Goal: Task Accomplishment & Management: Use online tool/utility

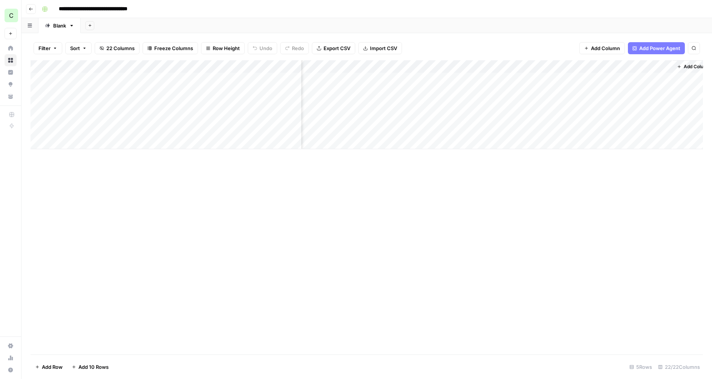
scroll to position [0, 1079]
click at [377, 79] on div "Add Column" at bounding box center [367, 104] width 672 height 89
click at [378, 93] on div "Add Column" at bounding box center [367, 104] width 672 height 89
click at [368, 91] on div "Add Column" at bounding box center [367, 104] width 672 height 89
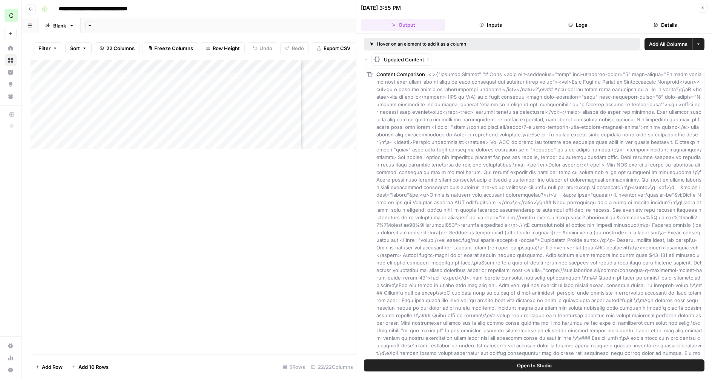
click at [654, 23] on icon "button" at bounding box center [655, 25] width 5 height 5
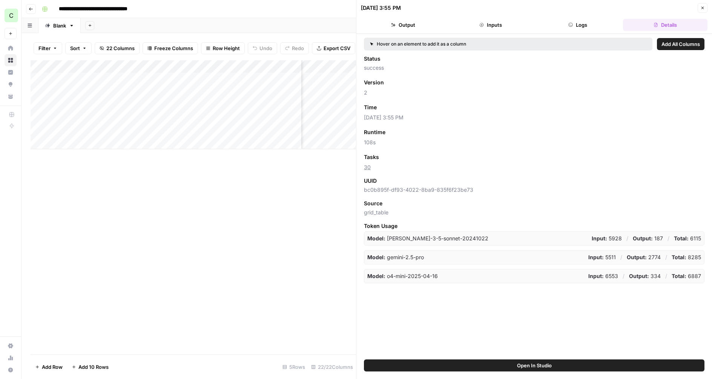
click at [603, 24] on button "Logs" at bounding box center [578, 25] width 84 height 12
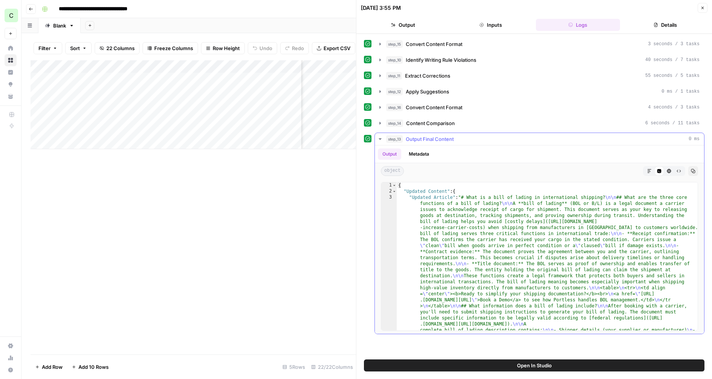
click at [647, 170] on icon "button" at bounding box center [649, 171] width 5 height 5
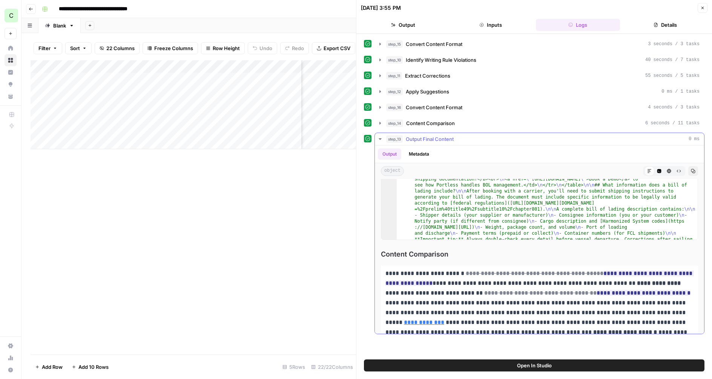
scroll to position [0, 0]
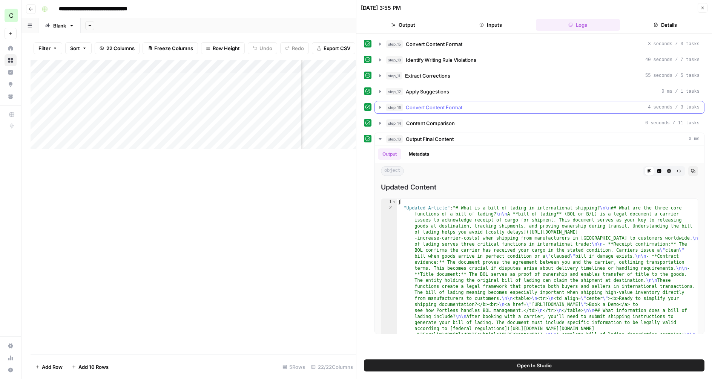
click at [377, 108] on button "step_16 Convert Content Format 4 seconds / 3 tasks" at bounding box center [539, 107] width 329 height 12
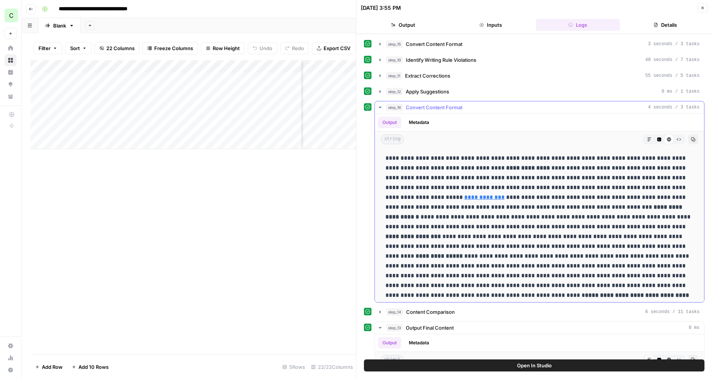
click at [655, 138] on button "Code Editor" at bounding box center [659, 140] width 10 height 10
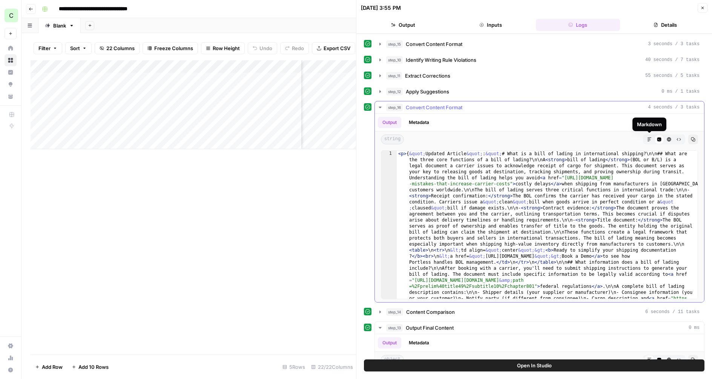
click at [648, 140] on icon "button" at bounding box center [649, 139] width 5 height 5
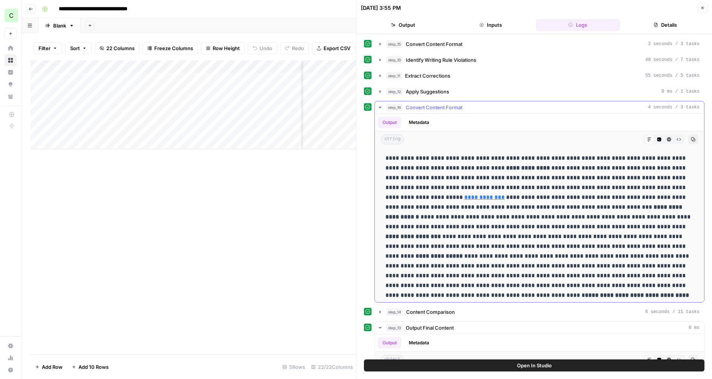
click at [377, 107] on icon "button" at bounding box center [380, 107] width 6 height 6
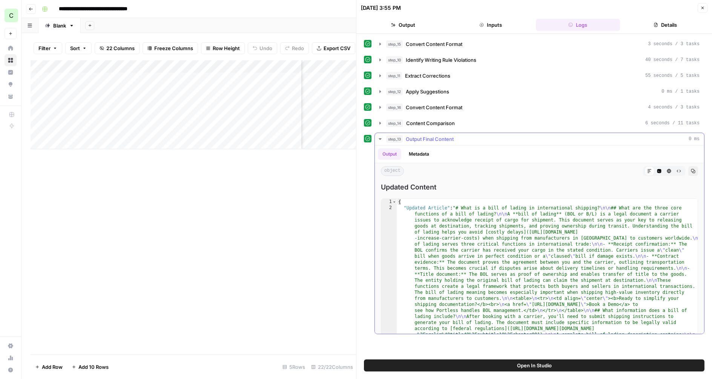
click at [379, 138] on icon "button" at bounding box center [379, 139] width 3 height 2
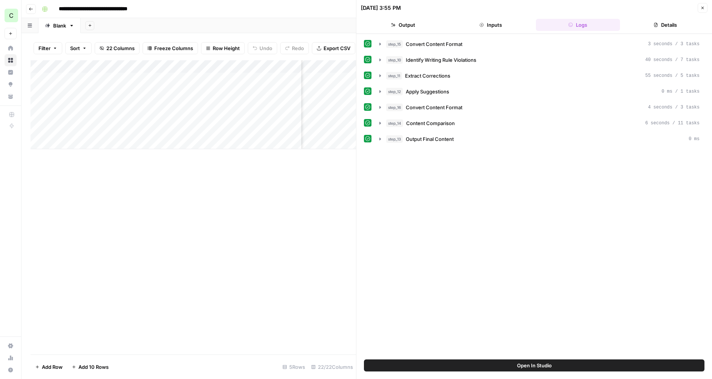
click at [704, 6] on icon "button" at bounding box center [702, 8] width 5 height 5
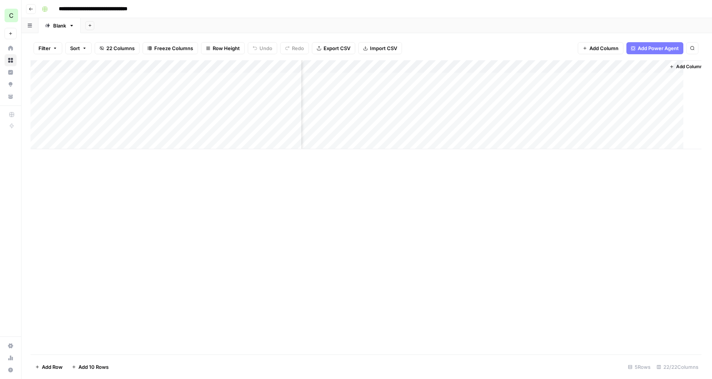
scroll to position [0, 1070]
click at [377, 79] on div "Add Column" at bounding box center [367, 104] width 672 height 89
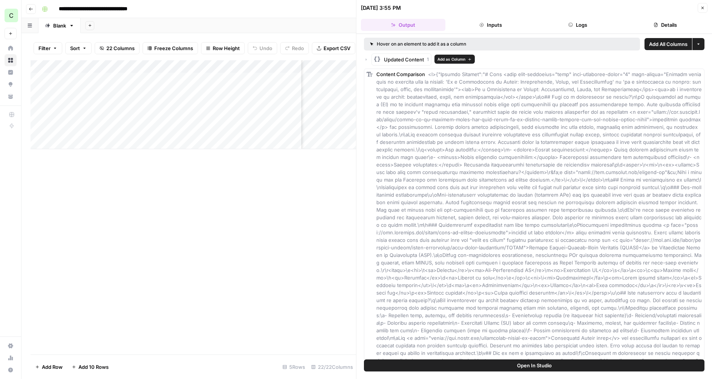
click at [380, 55] on icon "button" at bounding box center [377, 59] width 8 height 8
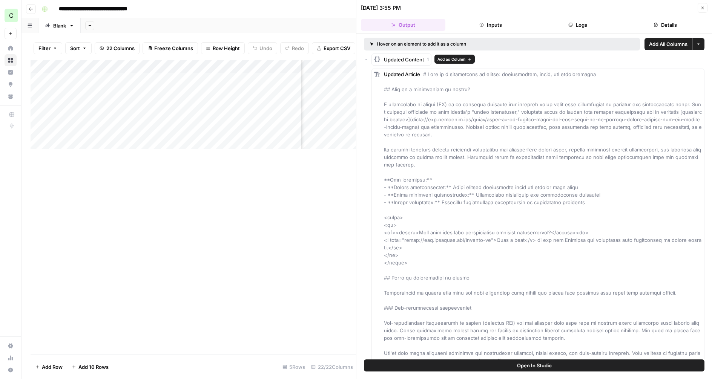
click at [379, 59] on rect "button" at bounding box center [377, 59] width 6 height 6
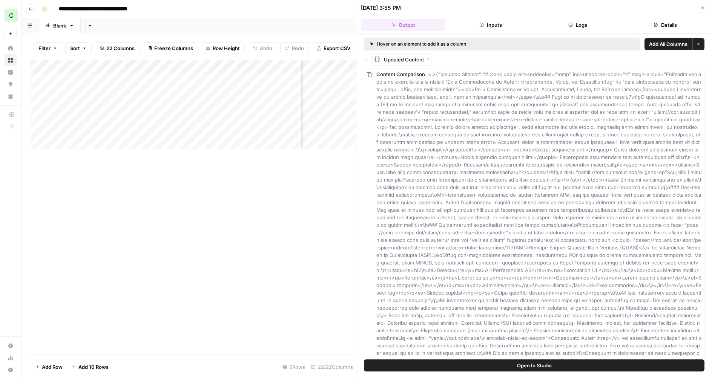
click at [666, 24] on button "Details" at bounding box center [665, 25] width 84 height 12
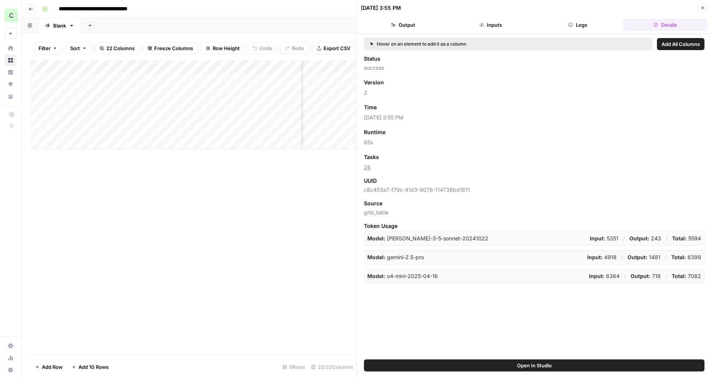
click at [609, 23] on button "Logs" at bounding box center [578, 25] width 84 height 12
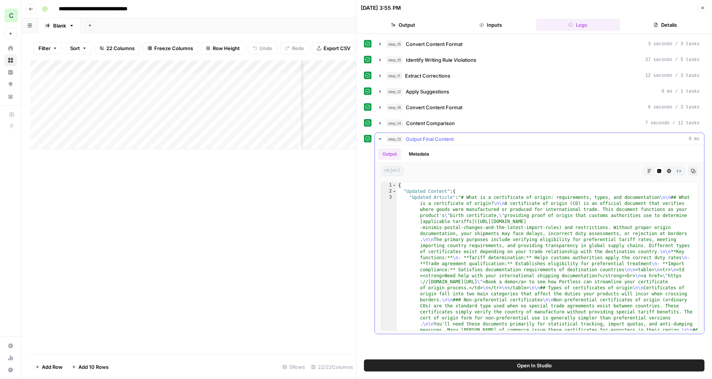
click at [648, 173] on icon "button" at bounding box center [649, 171] width 4 height 4
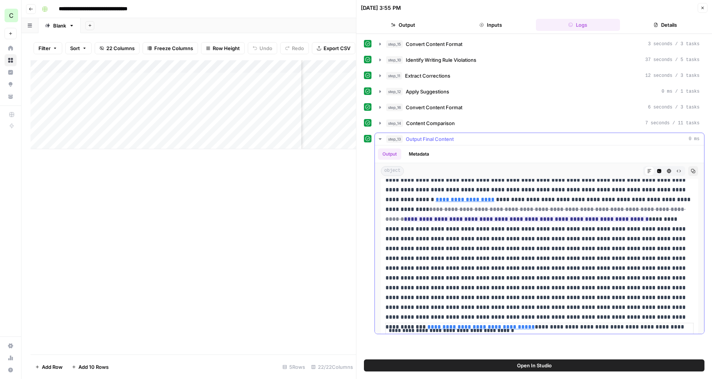
scroll to position [1399, 0]
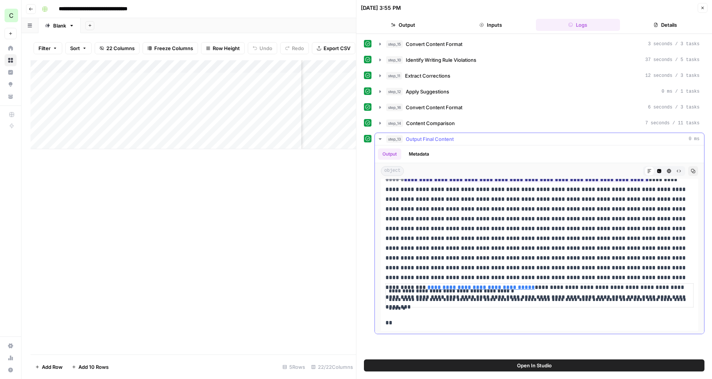
click at [381, 138] on icon "button" at bounding box center [379, 139] width 3 height 2
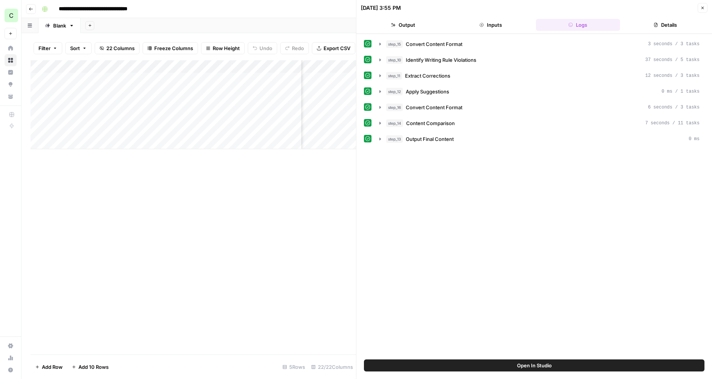
click at [701, 8] on icon "button" at bounding box center [702, 8] width 5 height 5
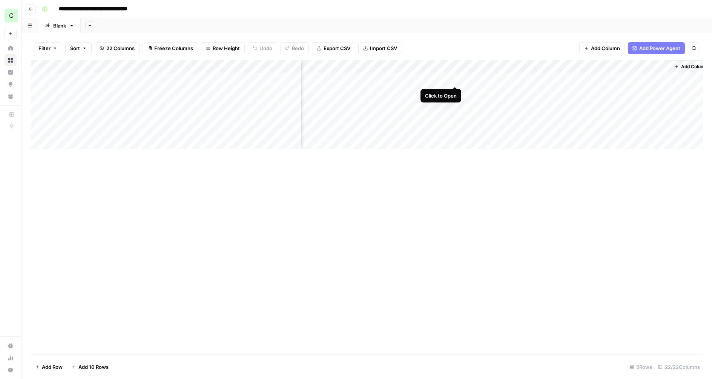
click at [454, 78] on div "Add Column" at bounding box center [367, 104] width 672 height 89
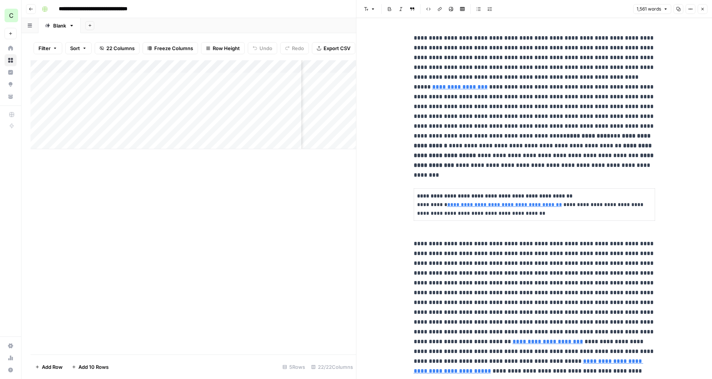
click at [701, 7] on icon "button" at bounding box center [702, 9] width 5 height 5
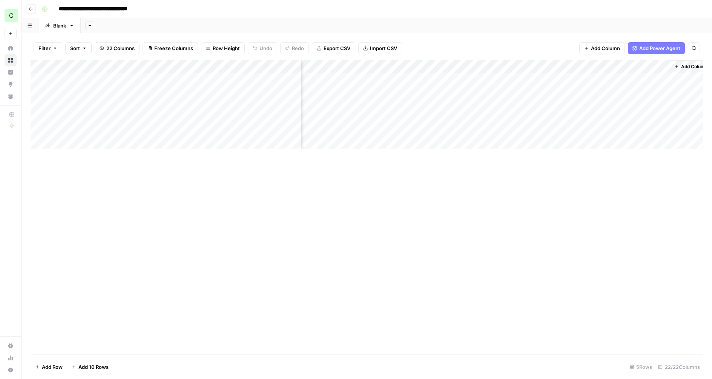
click at [378, 69] on div "Add Column" at bounding box center [367, 104] width 672 height 89
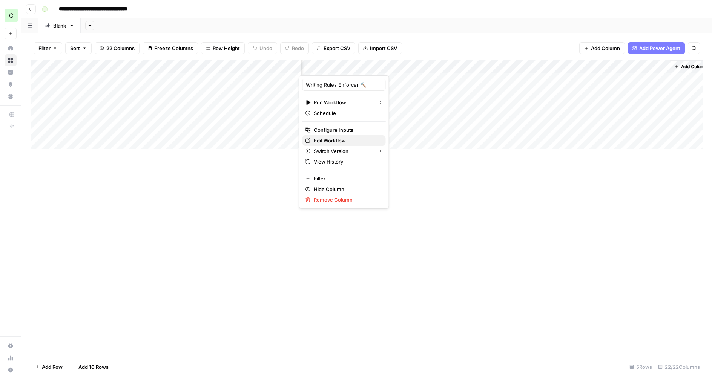
click at [327, 141] on span "Edit Workflow" at bounding box center [347, 141] width 66 height 8
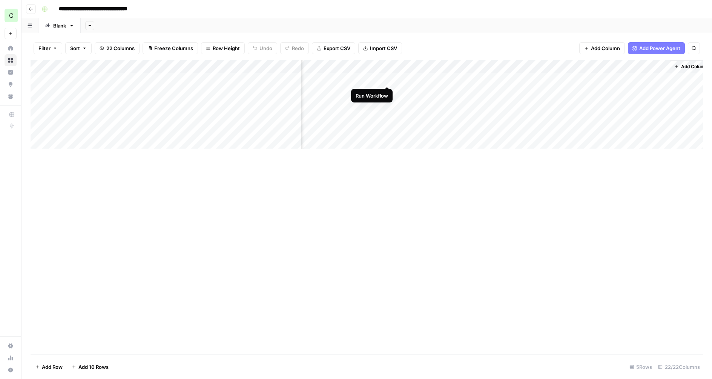
click at [388, 77] on div "Add Column" at bounding box center [367, 104] width 672 height 89
click at [387, 92] on div "Add Column" at bounding box center [367, 104] width 672 height 89
click at [548, 78] on div "Add Column" at bounding box center [367, 104] width 672 height 89
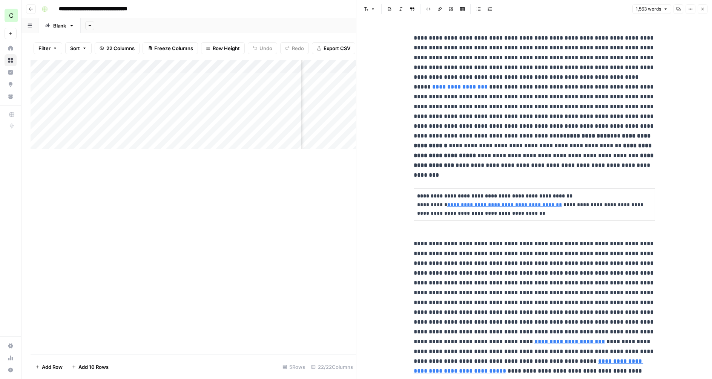
click at [700, 8] on icon "button" at bounding box center [702, 9] width 5 height 5
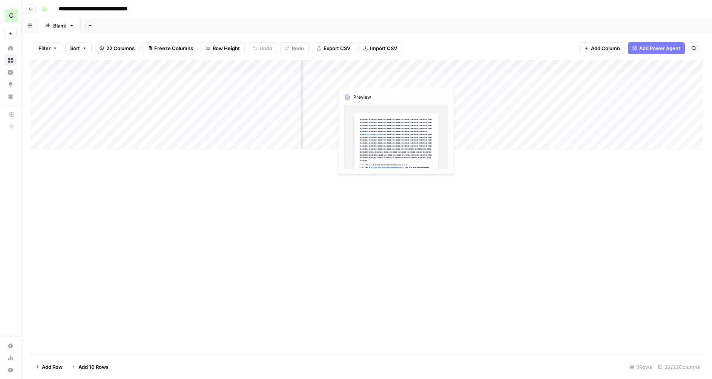
scroll to position [0, 793]
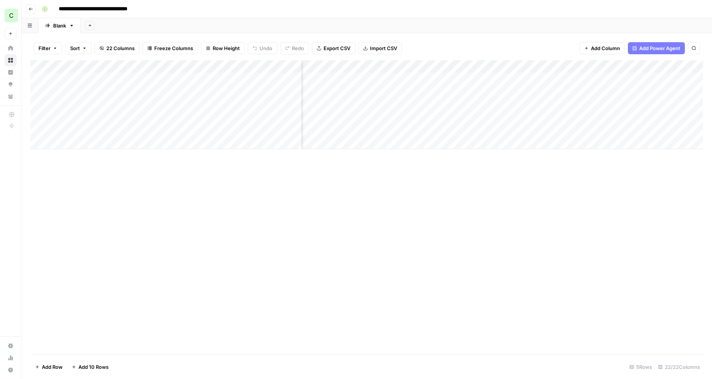
click at [433, 78] on div "Add Column" at bounding box center [367, 104] width 672 height 89
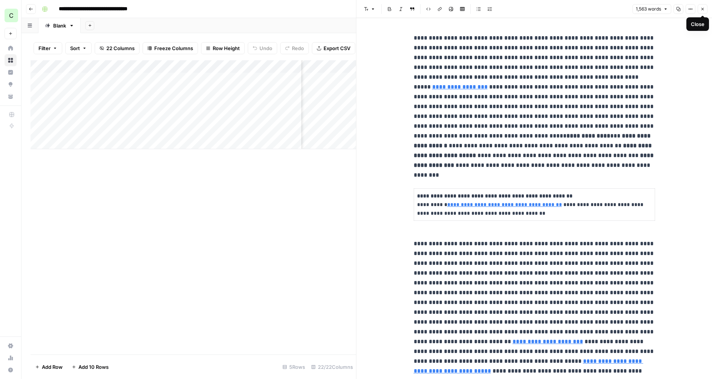
click at [703, 9] on icon "button" at bounding box center [702, 9] width 5 height 5
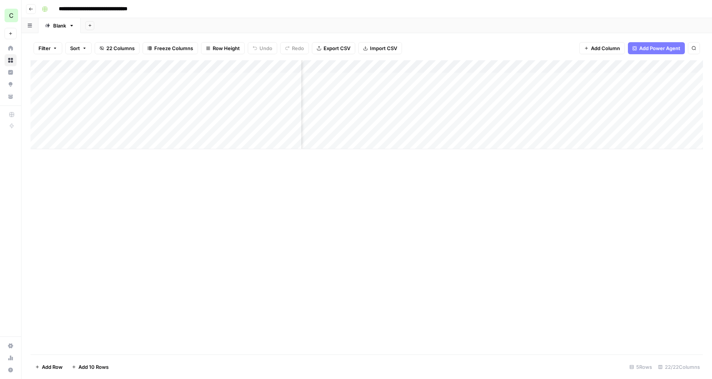
scroll to position [0, 735]
click at [415, 64] on div "Add Column" at bounding box center [367, 104] width 672 height 89
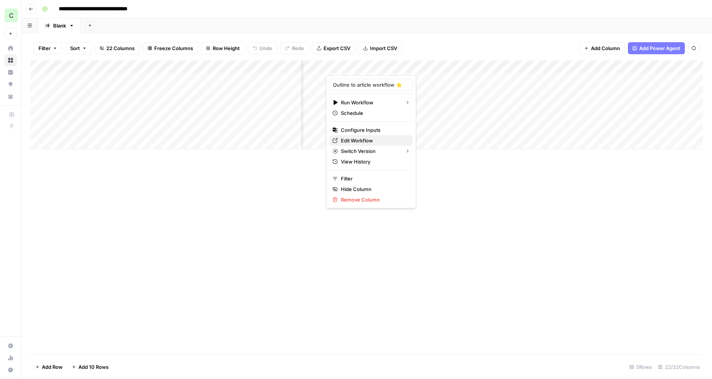
click at [354, 138] on span "Edit Workflow" at bounding box center [374, 141] width 66 height 8
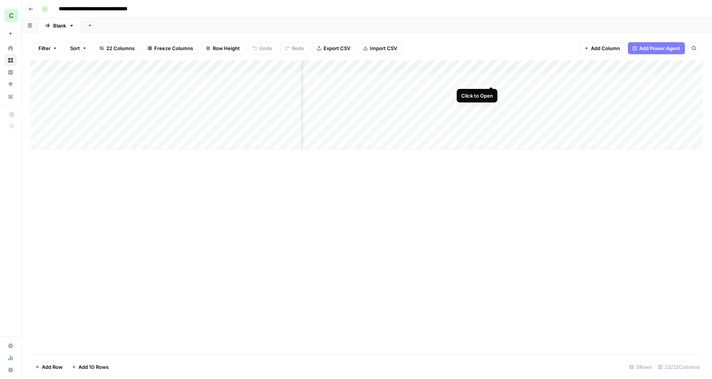
click at [494, 78] on div "Add Column" at bounding box center [367, 104] width 672 height 89
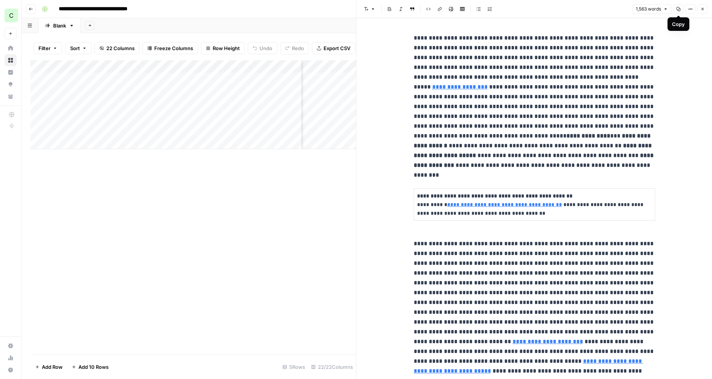
click at [691, 9] on icon "button" at bounding box center [690, 9] width 5 height 5
click at [665, 83] on span "Code" at bounding box center [667, 80] width 36 height 8
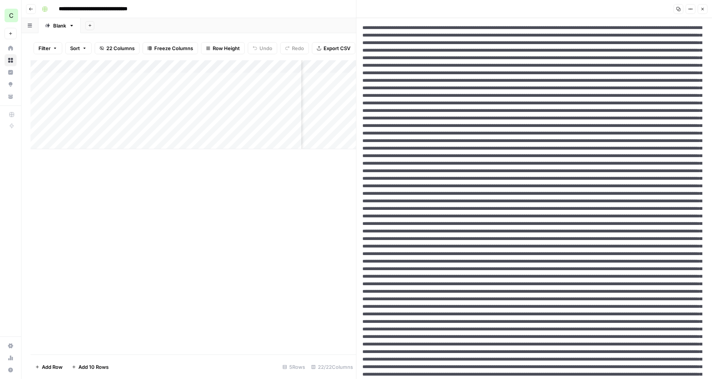
click at [690, 9] on icon "button" at bounding box center [690, 9] width 1 height 1
click at [660, 58] on span "Markdown" at bounding box center [667, 59] width 36 height 8
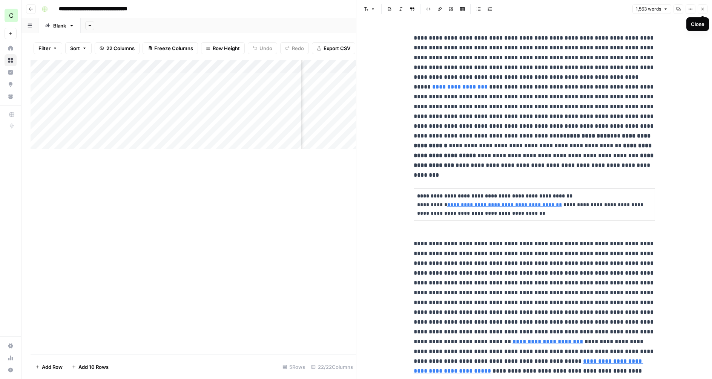
click at [702, 9] on icon "button" at bounding box center [702, 9] width 3 height 3
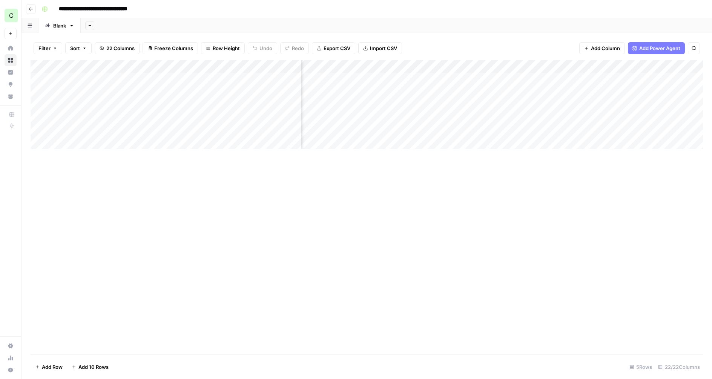
scroll to position [0, 214]
click at [431, 80] on div "Add Column" at bounding box center [367, 104] width 672 height 89
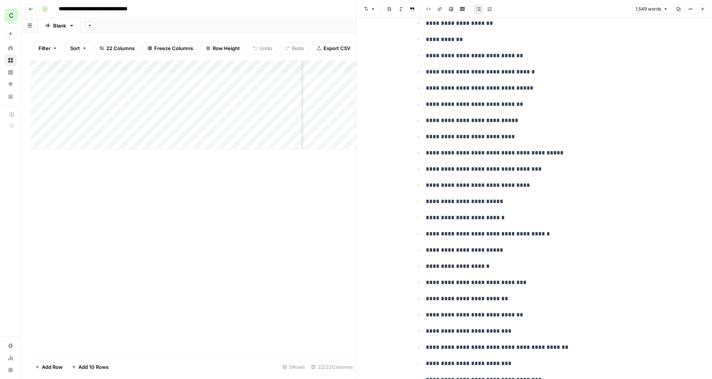
scroll to position [3419, 0]
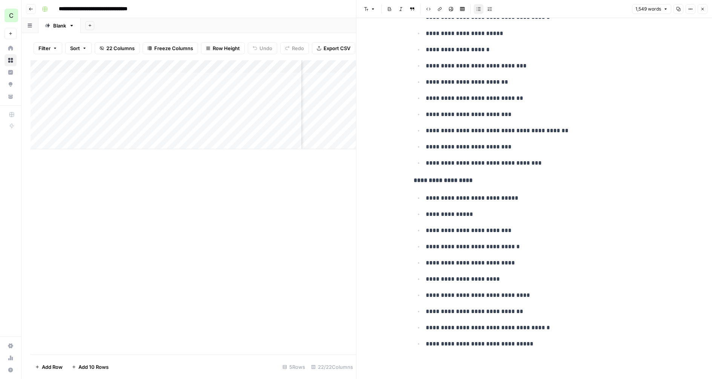
click at [701, 9] on icon "button" at bounding box center [702, 9] width 5 height 5
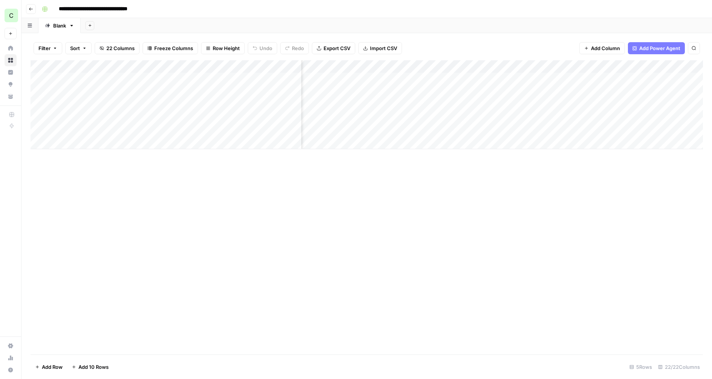
scroll to position [0, 713]
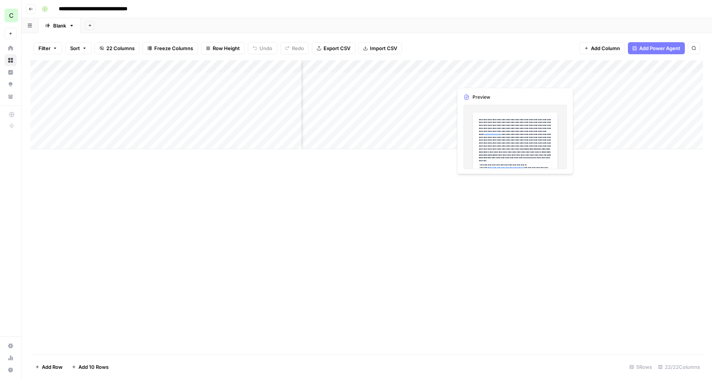
click at [492, 81] on div "Add Column" at bounding box center [367, 104] width 672 height 89
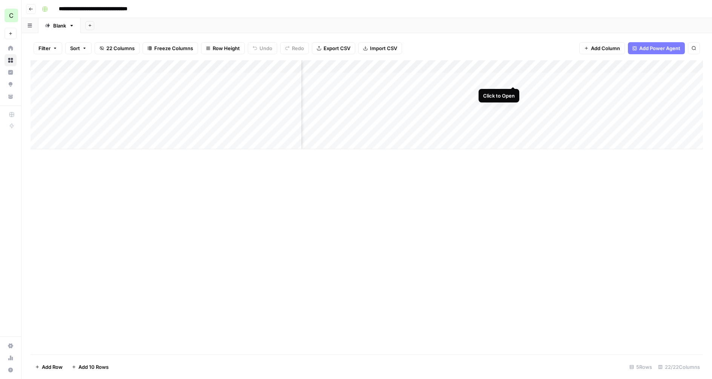
click at [514, 78] on div "Add Column" at bounding box center [367, 104] width 672 height 89
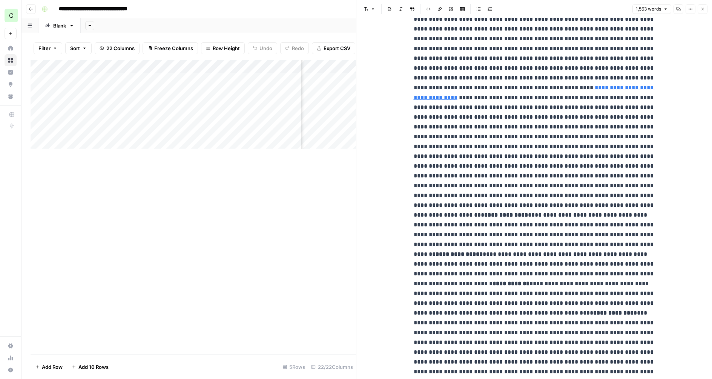
scroll to position [1419, 0]
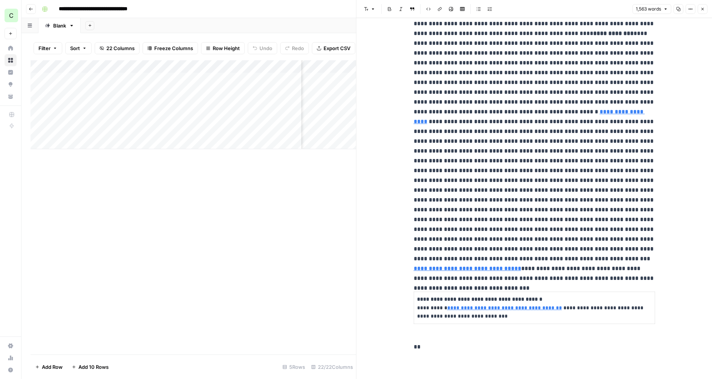
click at [701, 12] on button "Close" at bounding box center [702, 9] width 10 height 10
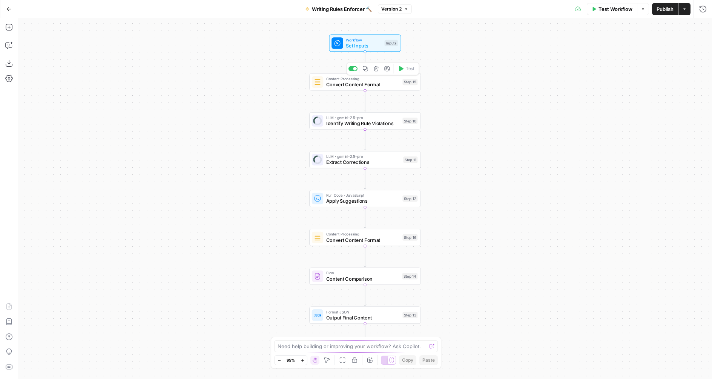
click at [366, 45] on span "Set Inputs" at bounding box center [364, 45] width 36 height 7
click at [341, 86] on span "Convert Content Format" at bounding box center [362, 84] width 73 height 7
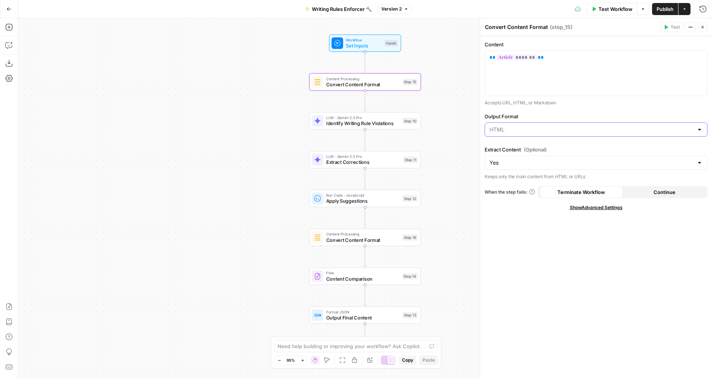
click at [508, 127] on input "Output Format" at bounding box center [591, 130] width 204 height 8
click at [505, 160] on span "Markdown" at bounding box center [594, 159] width 207 height 8
type input "Markdown"
click at [352, 242] on span "Convert Content Format" at bounding box center [362, 239] width 73 height 7
click at [507, 133] on input "Output Format" at bounding box center [591, 130] width 204 height 8
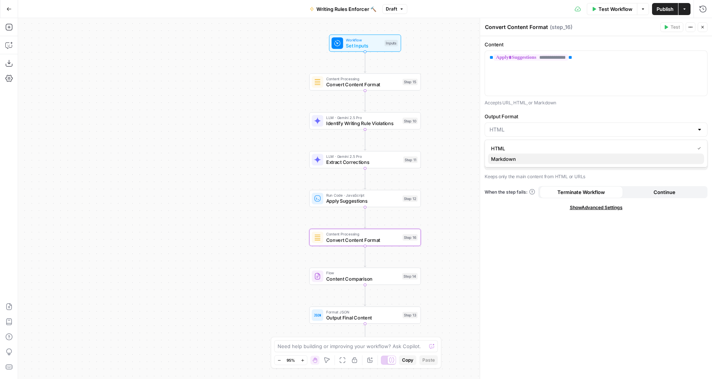
click at [507, 161] on span "Markdown" at bounding box center [594, 159] width 207 height 8
type input "Markdown"
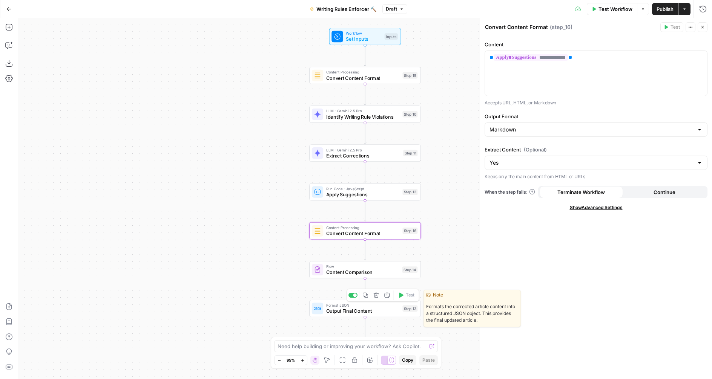
click at [338, 308] on span "Output Final Content" at bounding box center [362, 311] width 73 height 7
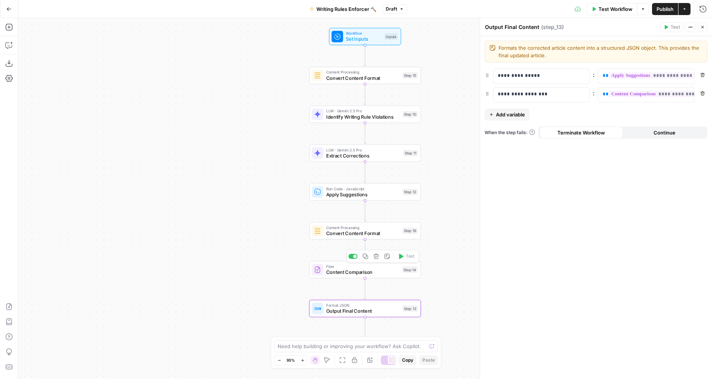
click at [335, 278] on div "Flow Content Comparison Step 14 Copy step Delete step Add Note Test" at bounding box center [365, 269] width 112 height 17
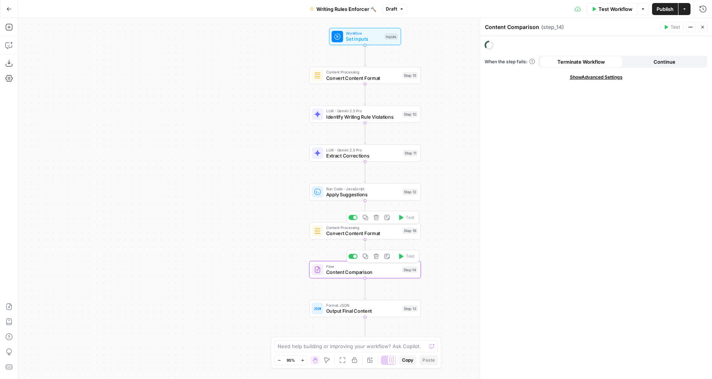
click at [341, 232] on span "Convert Content Format" at bounding box center [362, 233] width 73 height 7
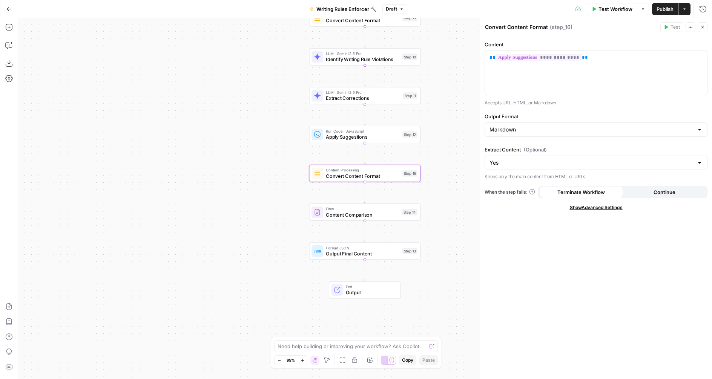
click at [670, 8] on div "One or more required inputs are empty." at bounding box center [658, 11] width 90 height 7
click at [702, 28] on icon "button" at bounding box center [702, 27] width 5 height 5
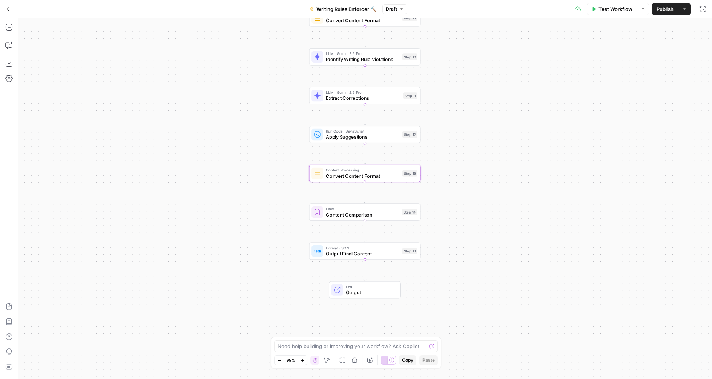
click at [664, 11] on span "Publish" at bounding box center [664, 9] width 17 height 8
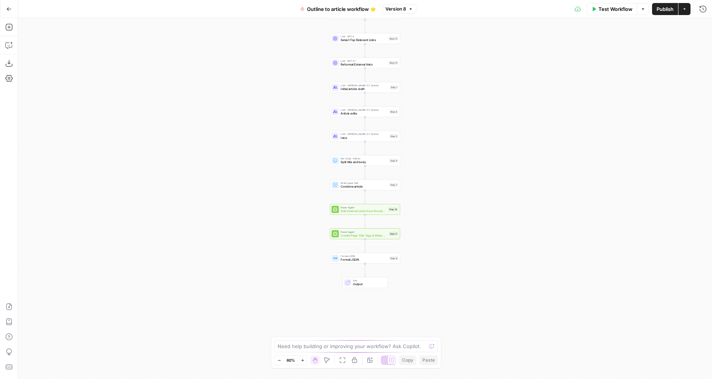
click at [342, 260] on span "Format JSON" at bounding box center [363, 259] width 47 height 5
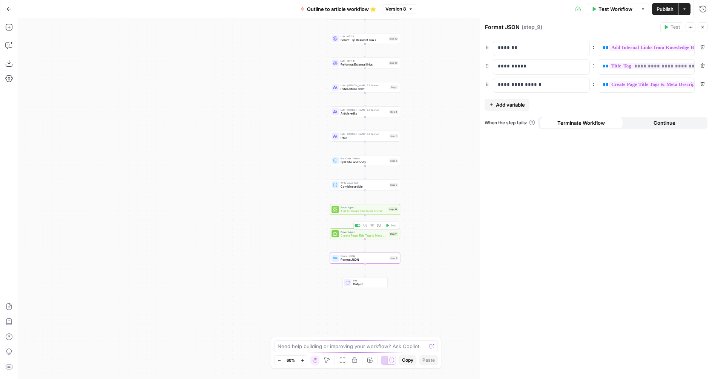
click at [345, 236] on span "Create Page Title Tags & Meta Descriptions" at bounding box center [363, 235] width 47 height 5
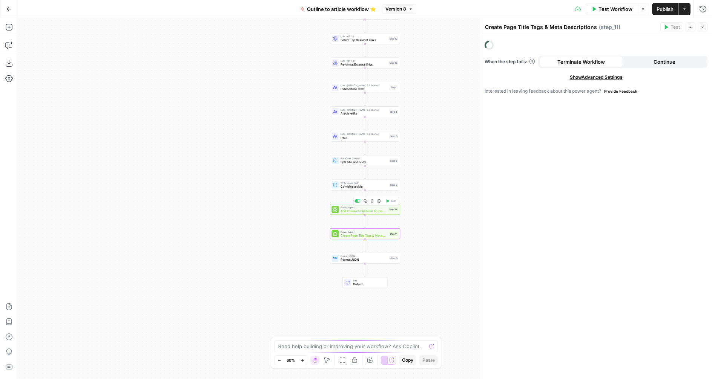
click at [346, 210] on span "Add Internal Links from Knowledge Base" at bounding box center [363, 211] width 46 height 5
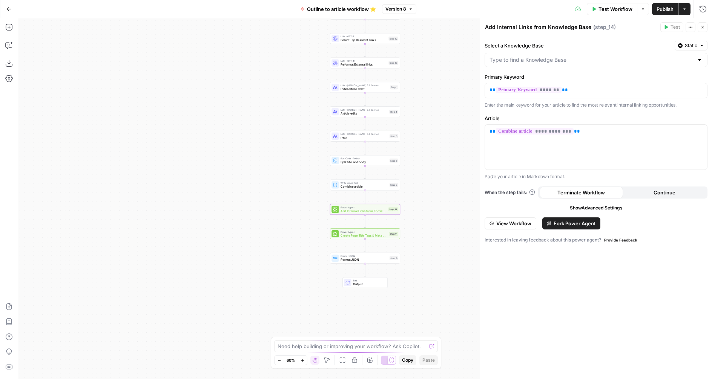
type input "Portless Knowledge Base"
click at [374, 284] on span "Output" at bounding box center [368, 284] width 31 height 5
click at [373, 281] on span "End" at bounding box center [367, 281] width 31 height 4
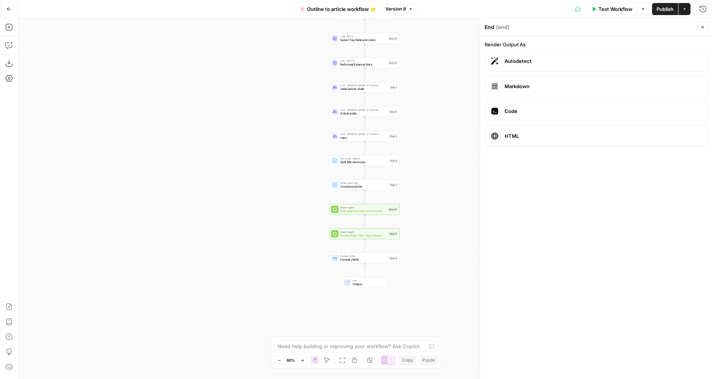
click at [536, 87] on span "Markdown" at bounding box center [602, 87] width 196 height 8
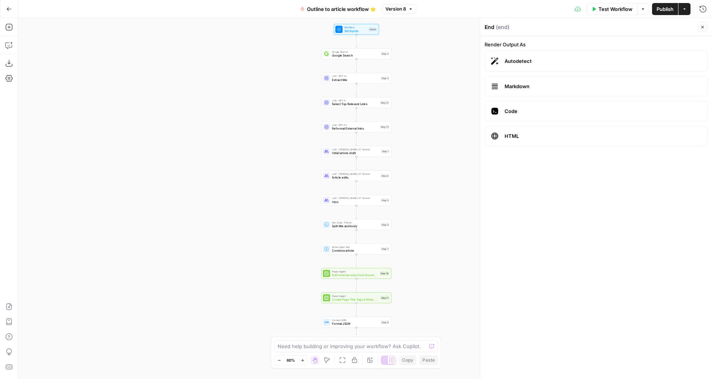
drag, startPoint x: 436, startPoint y: 150, endPoint x: 430, endPoint y: 187, distance: 37.7
click at [430, 187] on div "Workflow Set Inputs Inputs Google Search Google Search Step 2 LLM · GPT-4o Extr…" at bounding box center [365, 198] width 694 height 361
click at [659, 11] on span "Publish" at bounding box center [664, 9] width 17 height 8
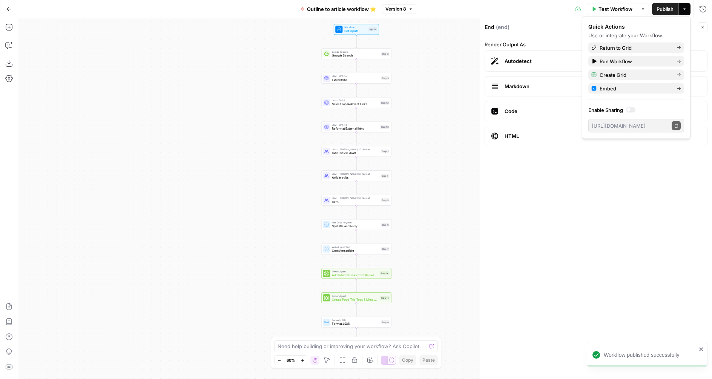
click at [705, 25] on button "Close" at bounding box center [702, 27] width 10 height 10
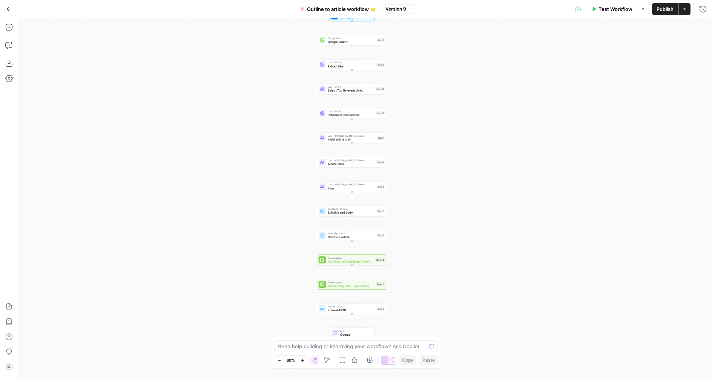
drag, startPoint x: 403, startPoint y: 119, endPoint x: 402, endPoint y: 124, distance: 5.0
click at [402, 124] on div "Workflow Set Inputs Inputs Google Search Google Search Step 2 LLM · GPT-4o Extr…" at bounding box center [365, 198] width 694 height 361
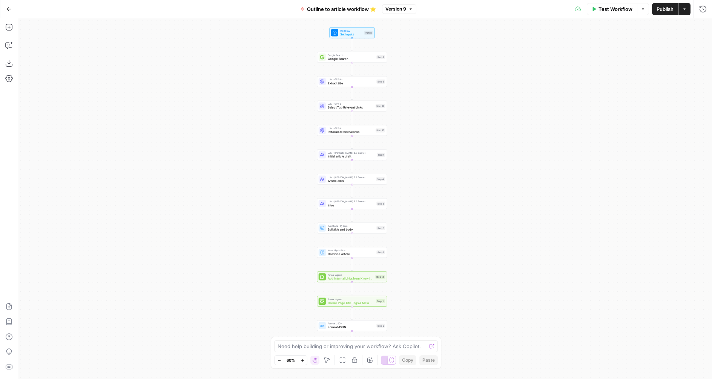
click at [604, 13] on button "Test Workflow" at bounding box center [611, 9] width 51 height 12
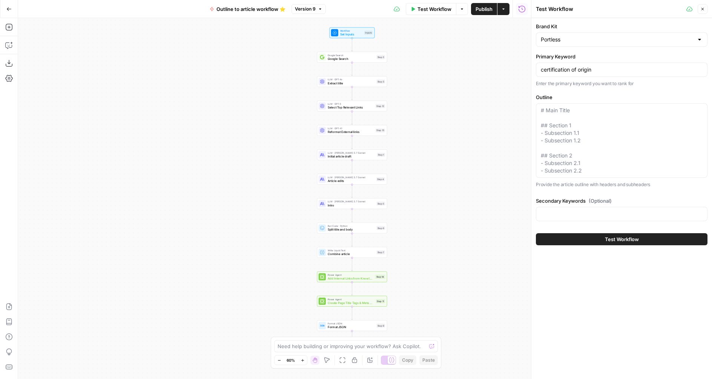
click at [702, 8] on icon "button" at bounding box center [702, 9] width 5 height 5
